Goal: Information Seeking & Learning: Learn about a topic

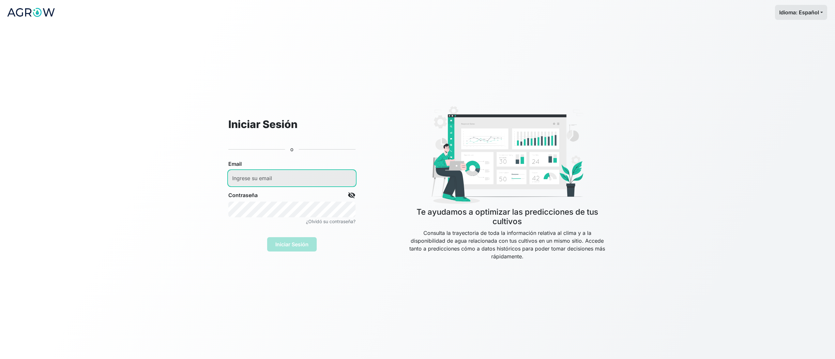
type input "[EMAIL_ADDRESS][DOMAIN_NAME]"
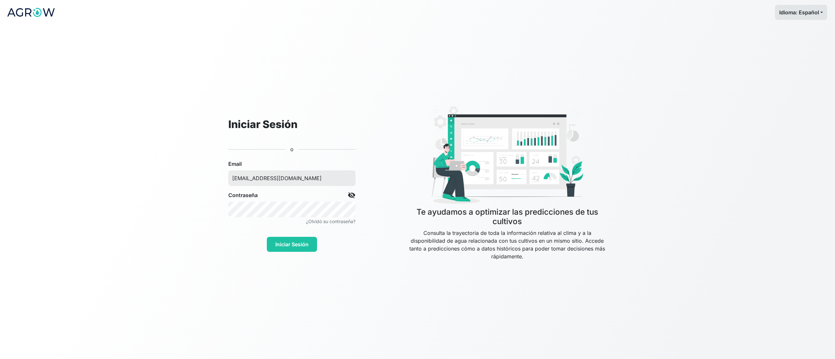
click at [290, 246] on div "Iniciar Sesión" at bounding box center [291, 242] width 127 height 22
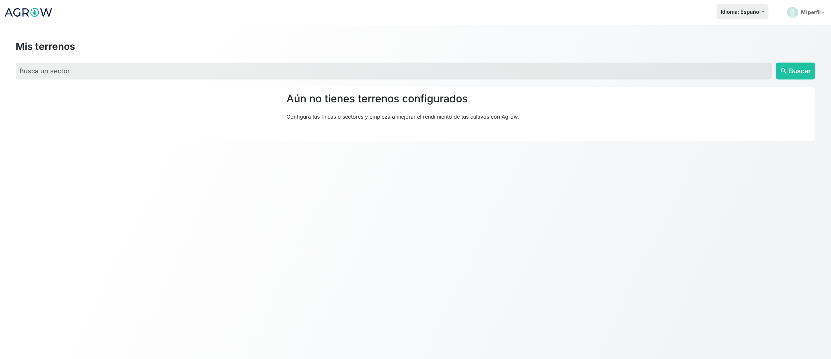
click at [292, 247] on html "Idioma: Español Español English Português Mi perfil Preferencias Mis terrenos M…" at bounding box center [415, 179] width 831 height 359
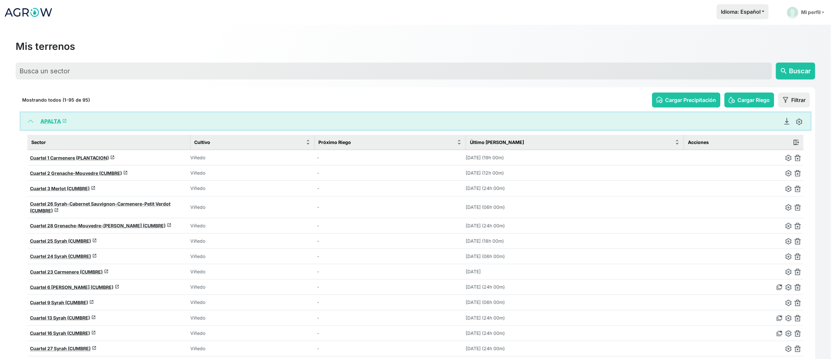
click at [29, 119] on button "APALTA launch" at bounding box center [416, 121] width 790 height 17
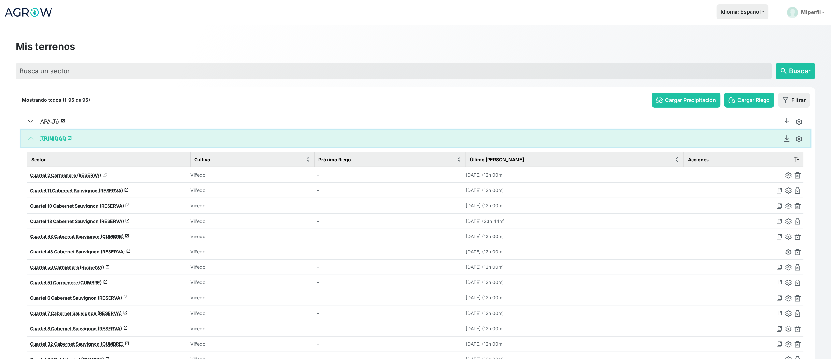
click at [31, 142] on button "TRINIDAD launch" at bounding box center [416, 138] width 790 height 17
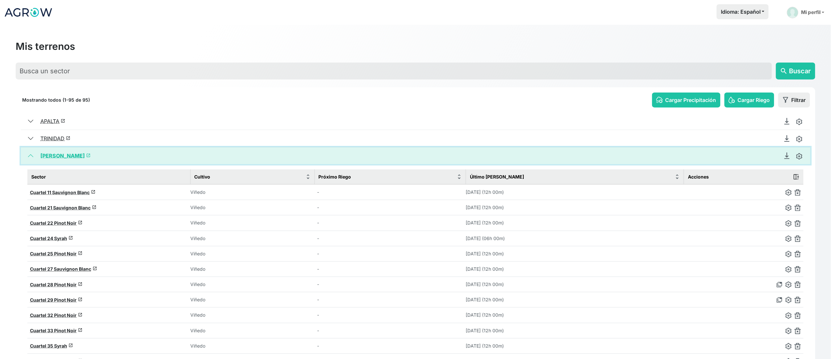
click at [56, 160] on button "[PERSON_NAME] launch" at bounding box center [416, 155] width 790 height 17
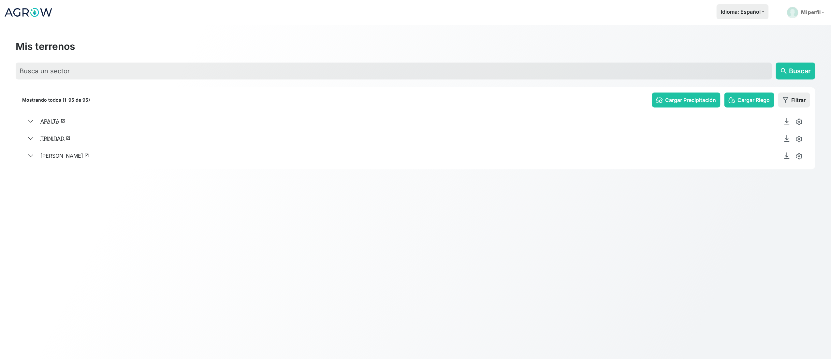
click at [54, 155] on link "[PERSON_NAME] launch" at bounding box center [64, 156] width 49 height 7
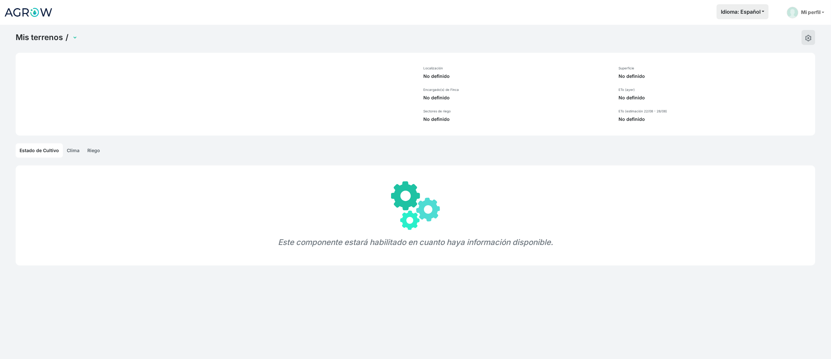
select select "1108"
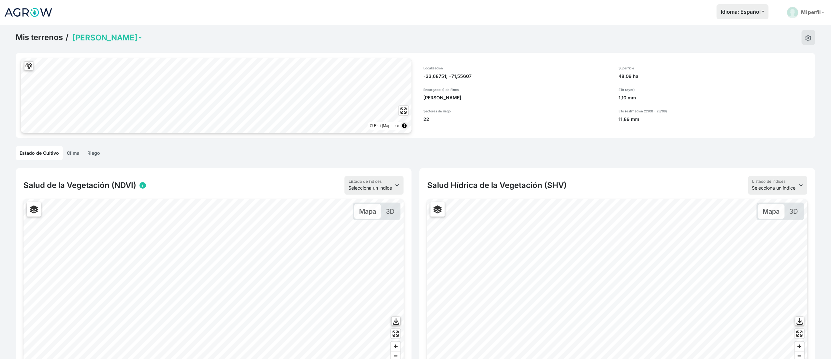
click at [74, 150] on link "Clima" at bounding box center [73, 153] width 21 height 14
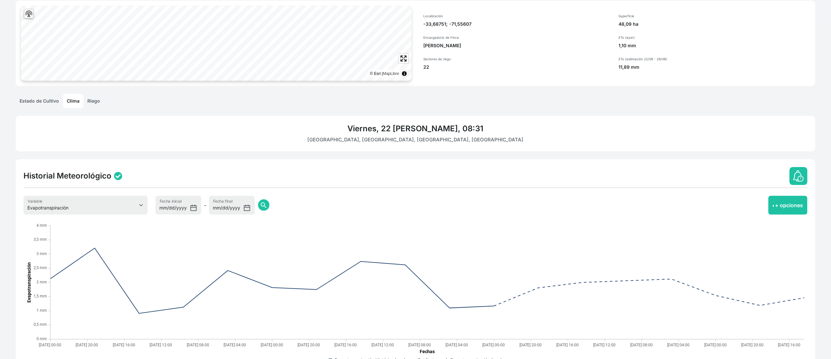
scroll to position [83, 0]
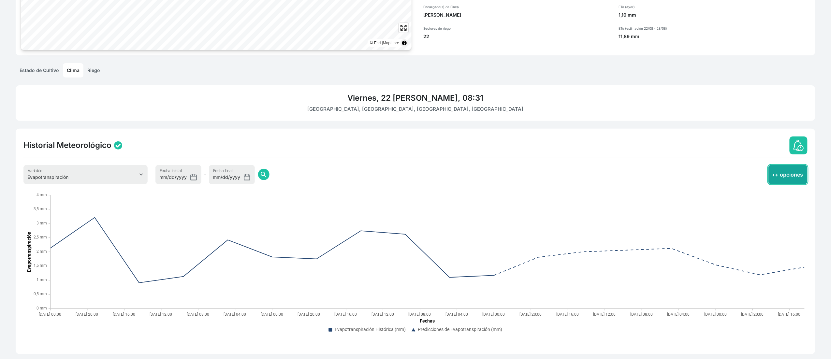
click at [779, 181] on button "+ opciones" at bounding box center [788, 174] width 39 height 19
click at [557, 133] on div "Historial Meteorológico Evapotranspiración Temperatura Humedad Relativa Velocid…" at bounding box center [416, 242] width 800 height 226
click at [127, 173] on select "Evapotranspiración Temperatura Humedad Relativa Velocidad del viento Precipitac…" at bounding box center [85, 174] width 124 height 19
click at [135, 171] on select "Evapotranspiración Temperatura Humedad Relativa Velocidad del viento Precipitac…" at bounding box center [85, 174] width 124 height 19
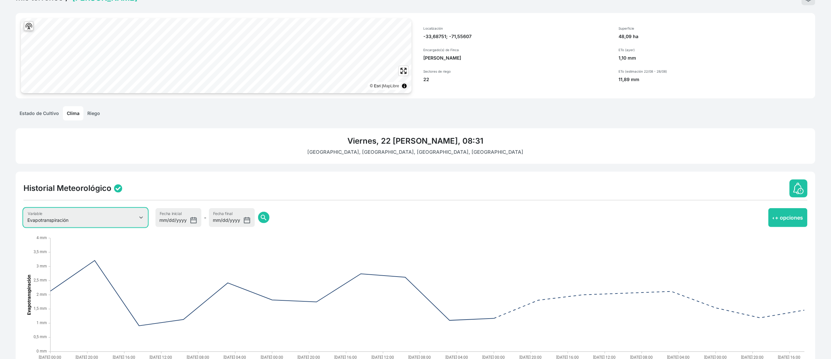
scroll to position [0, 0]
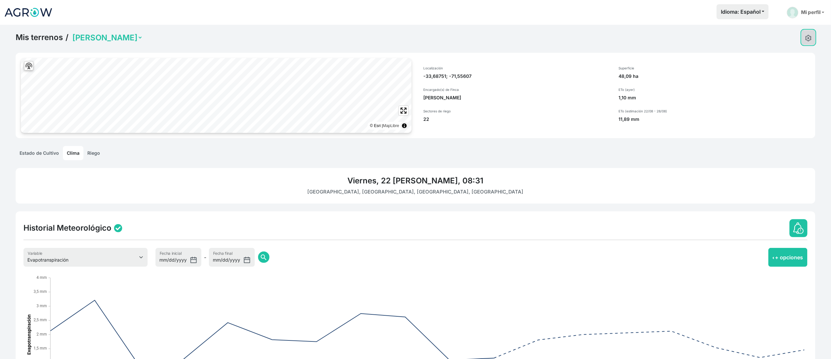
click at [806, 39] on img at bounding box center [809, 38] width 7 height 7
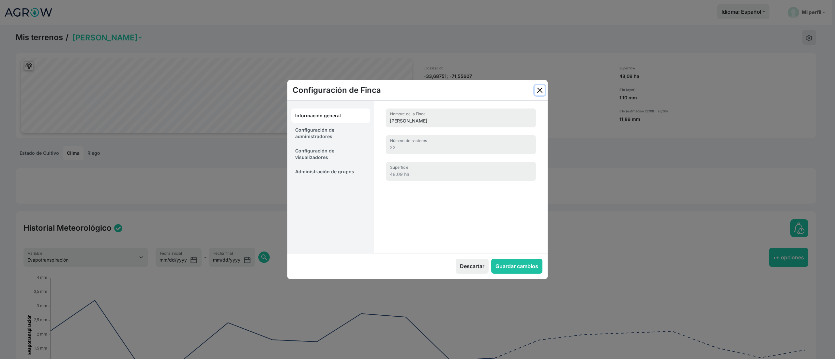
click at [537, 88] on button "Close" at bounding box center [539, 90] width 10 height 10
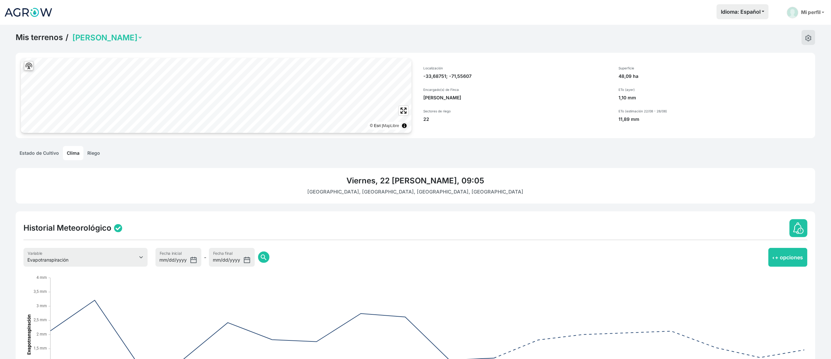
click at [93, 156] on link "Riego" at bounding box center [93, 153] width 21 height 14
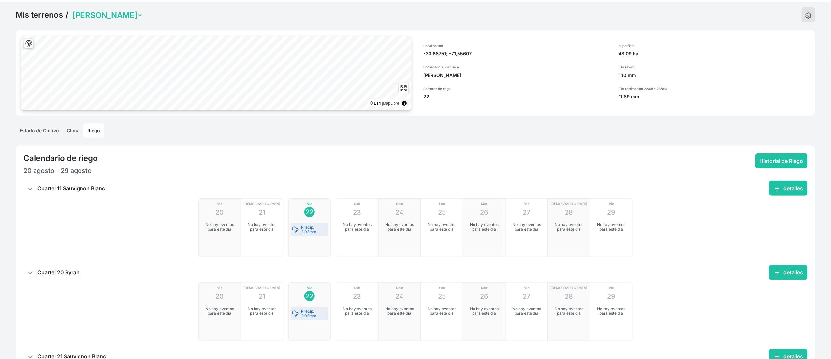
scroll to position [22, 0]
click at [75, 135] on link "Clima" at bounding box center [73, 132] width 21 height 14
